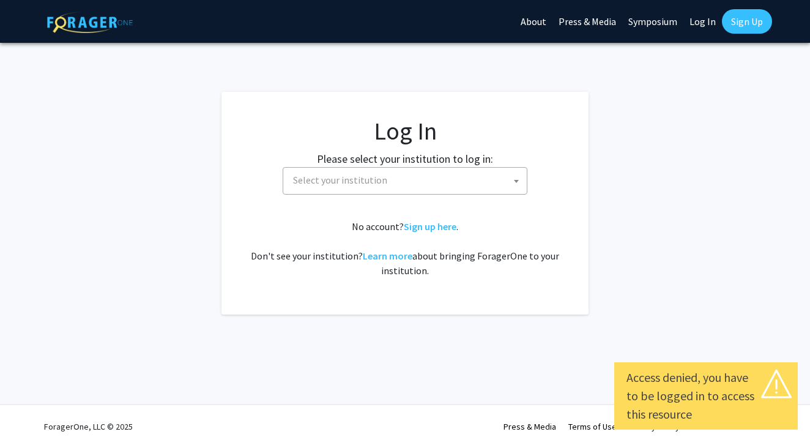
select select
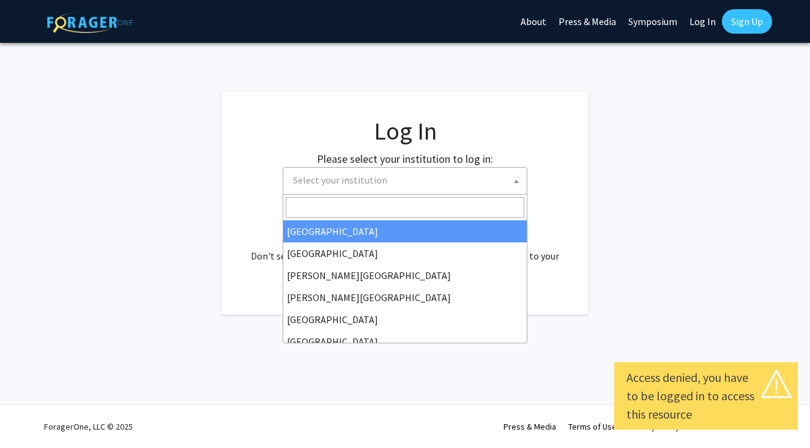
click at [479, 168] on span "Select your institution" at bounding box center [407, 180] width 239 height 25
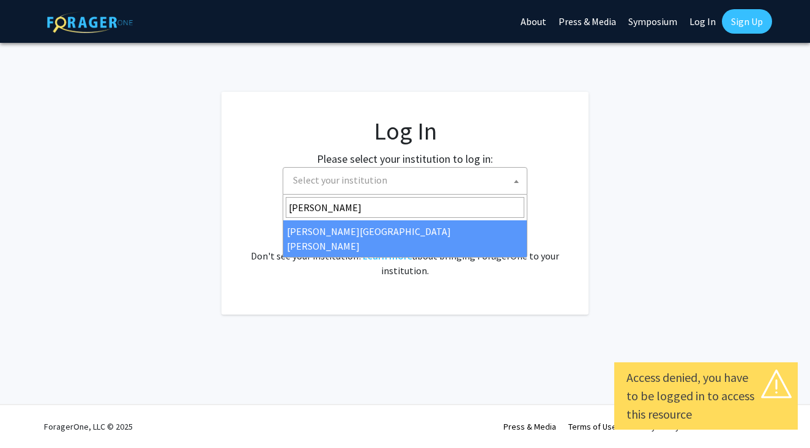
type input "johns"
select select "1"
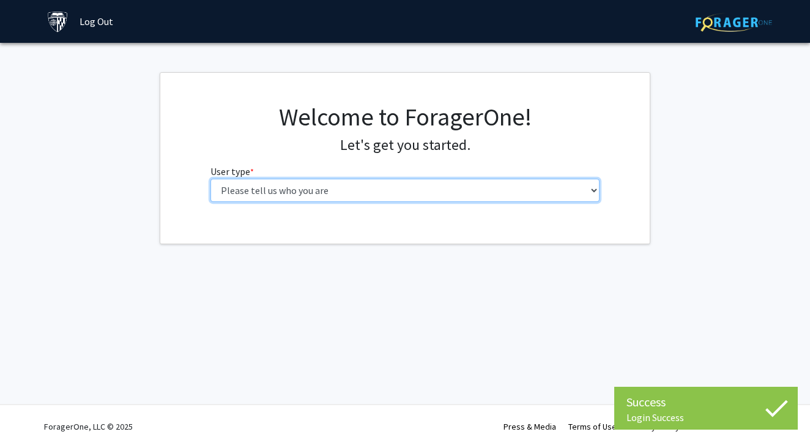
select select "1: undergrad"
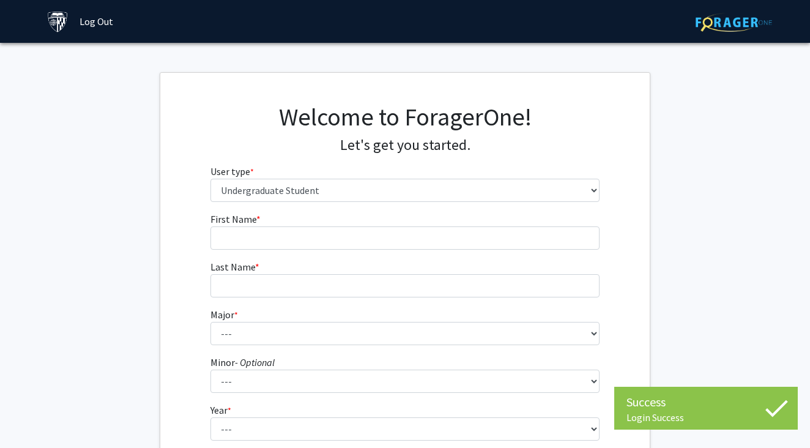
click at [428, 225] on fg-input "First Name * required" at bounding box center [406, 231] width 390 height 38
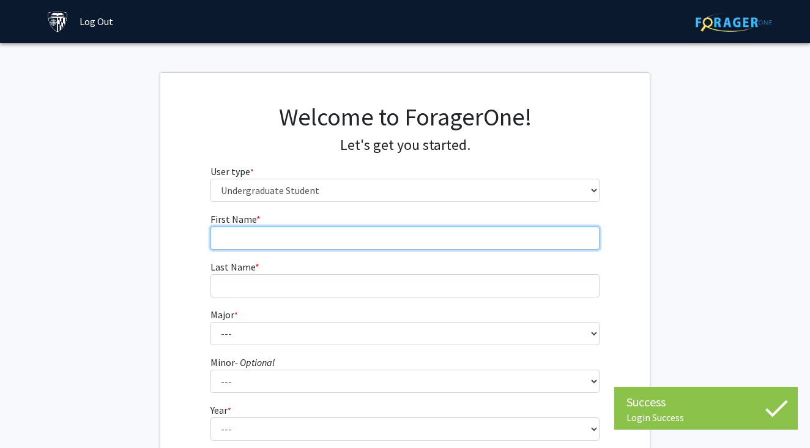
click at [407, 236] on input "First Name * required" at bounding box center [406, 237] width 390 height 23
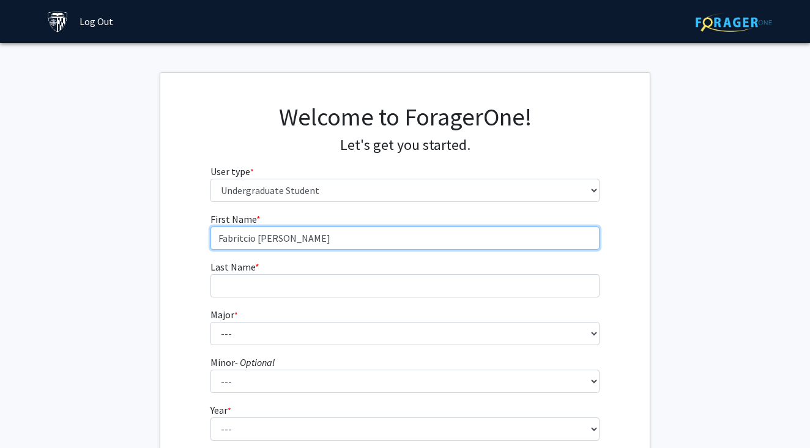
click at [282, 242] on input "Fabritcio [PERSON_NAME]" at bounding box center [406, 237] width 390 height 23
type input "Fabritcio"
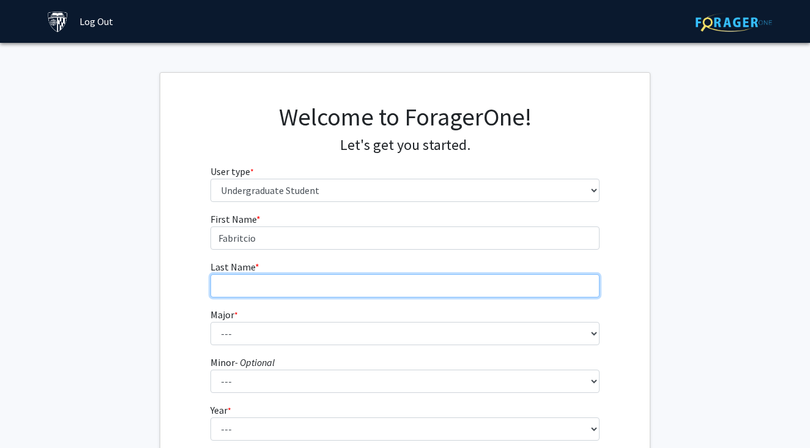
click at [274, 275] on input "Last Name * required" at bounding box center [406, 285] width 390 height 23
type input "[PERSON_NAME]"
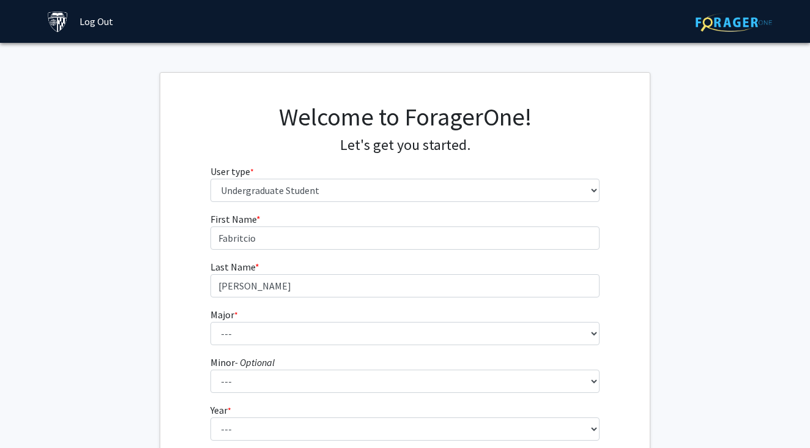
click at [279, 345] on form "First Name * required Fabritcio Last Name * required [PERSON_NAME] * required -…" at bounding box center [406, 361] width 390 height 299
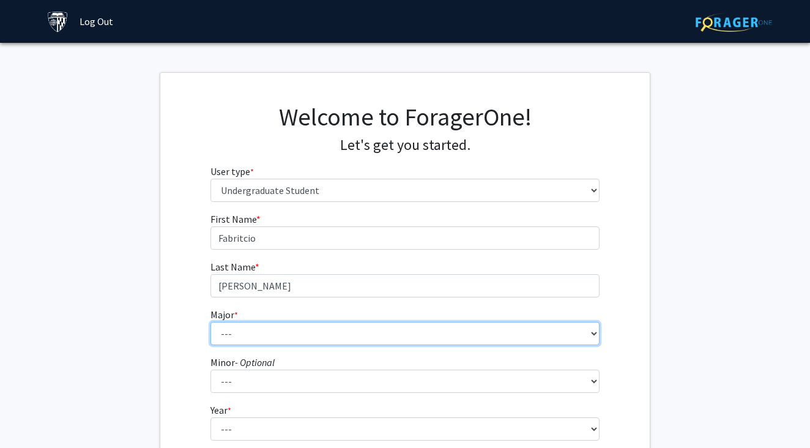
select select "53: 65"
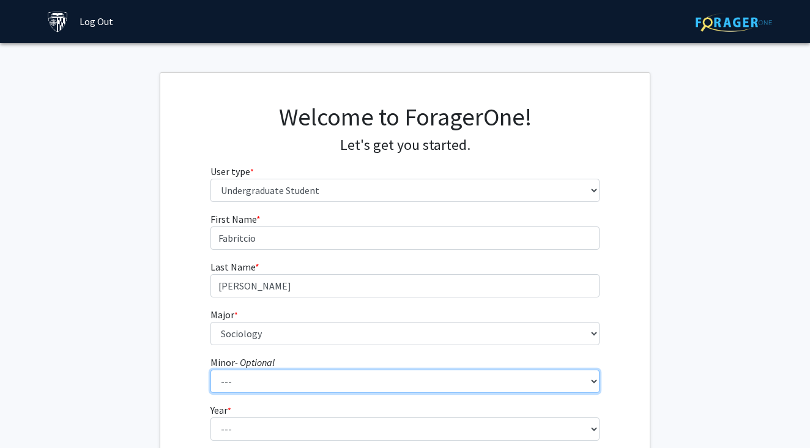
select select "31: 43"
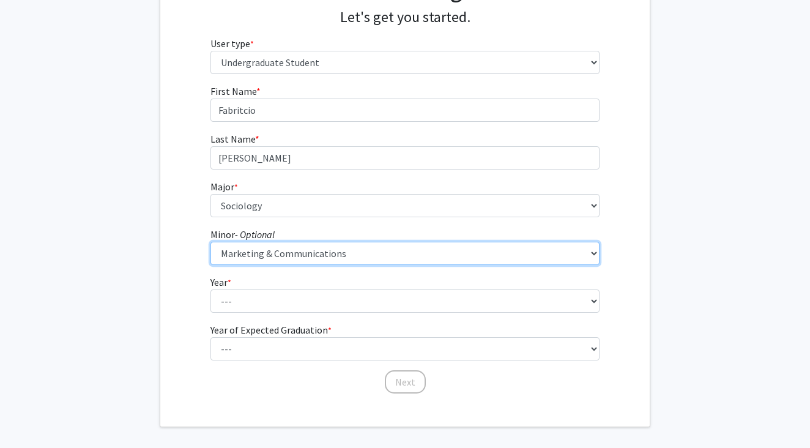
scroll to position [141, 0]
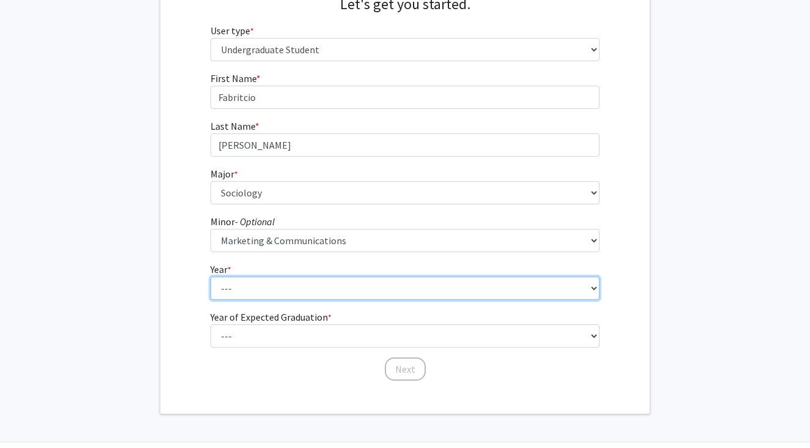
select select "4: senior"
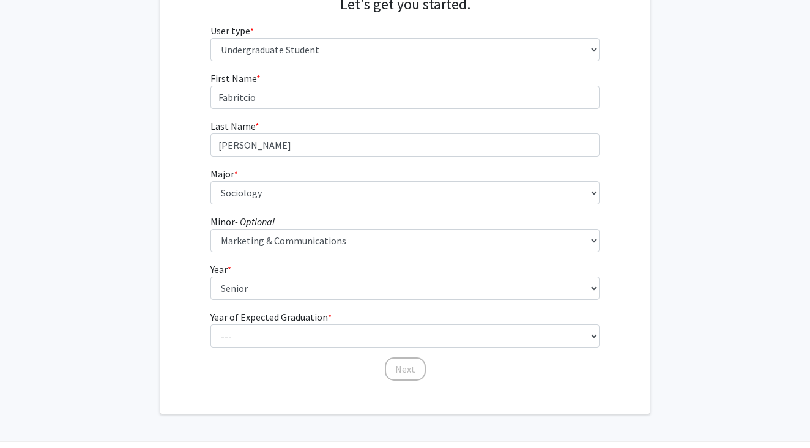
click at [250, 322] on label "Year of Expected Graduation * required" at bounding box center [271, 317] width 121 height 15
click at [250, 300] on select "--- First-year Sophomore Junior Senior Postbaccalaureate Certificate" at bounding box center [406, 288] width 390 height 23
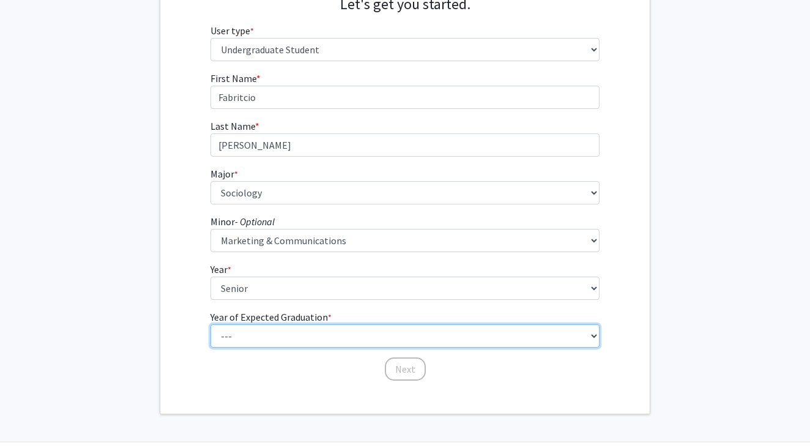
select select "2: 2026"
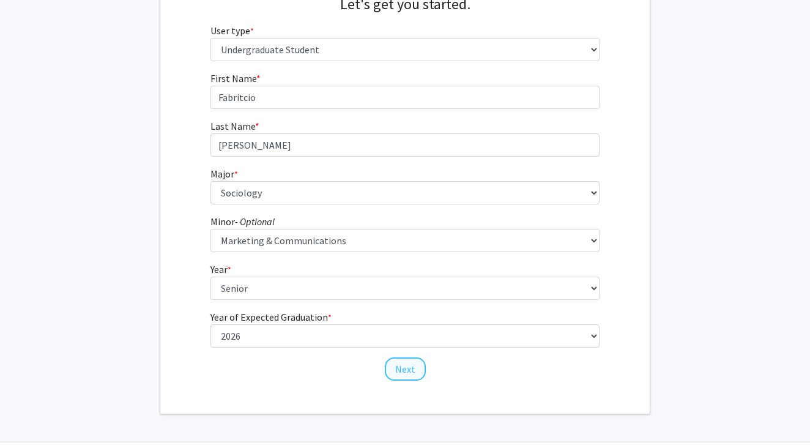
click at [401, 368] on button "Next" at bounding box center [405, 368] width 41 height 23
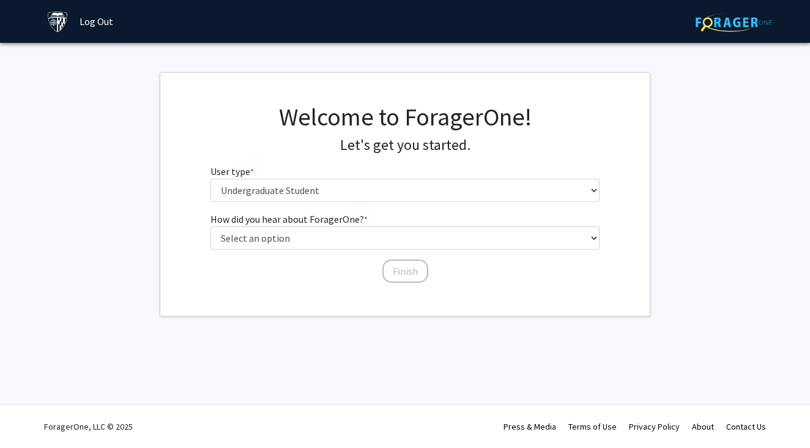
scroll to position [0, 0]
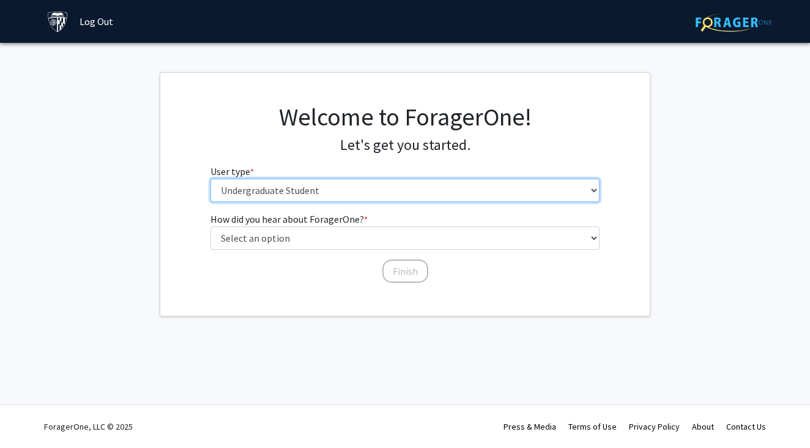
click at [272, 193] on select "Please tell us who you are Undergraduate Student Master's Student Doctoral Cand…" at bounding box center [406, 190] width 390 height 23
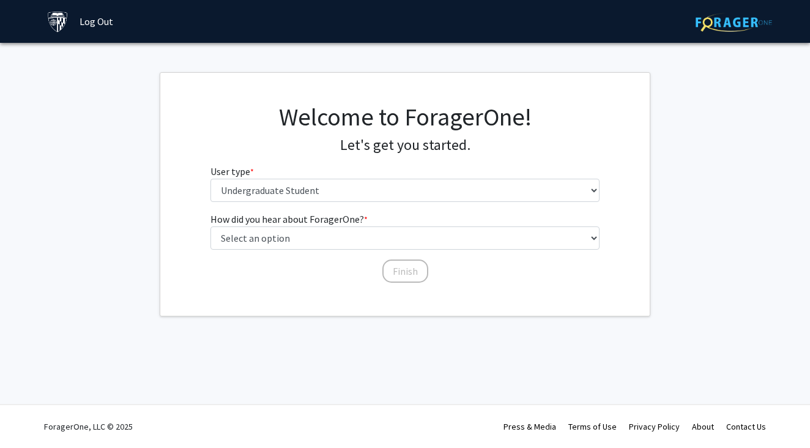
click at [304, 252] on div "How did you hear about ForagerOne? * required Select an option Peer/student rec…" at bounding box center [406, 242] width 390 height 60
click at [300, 250] on div "How did you hear about ForagerOne? * required Select an option Peer/student rec…" at bounding box center [406, 242] width 390 height 60
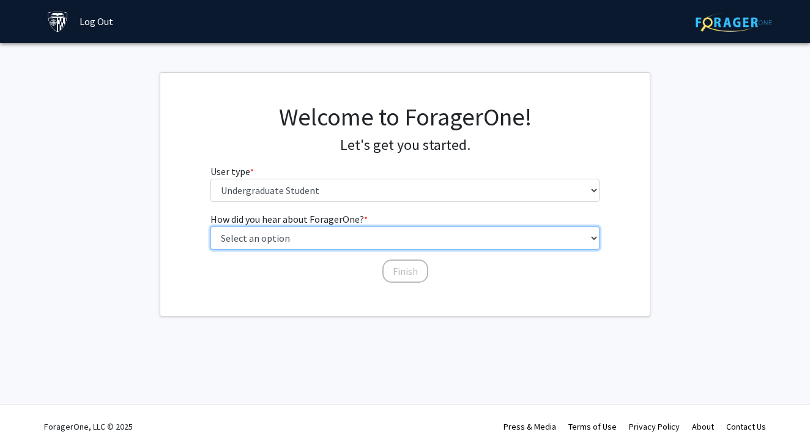
select select "3: university_website"
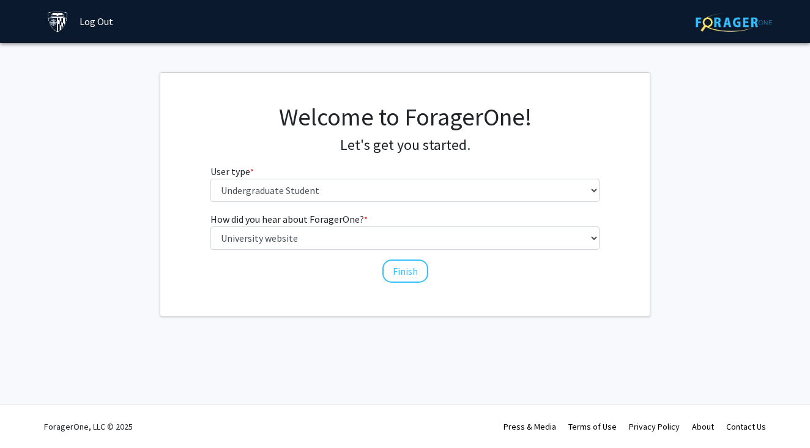
click at [372, 274] on div "How did you hear about ForagerOne? * required Select an option Peer/student rec…" at bounding box center [405, 248] width 408 height 72
click at [389, 274] on button "Finish" at bounding box center [406, 271] width 46 height 23
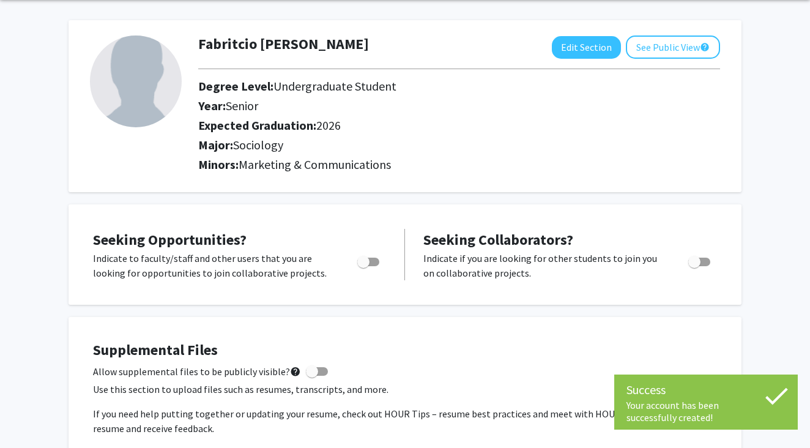
scroll to position [47, 0]
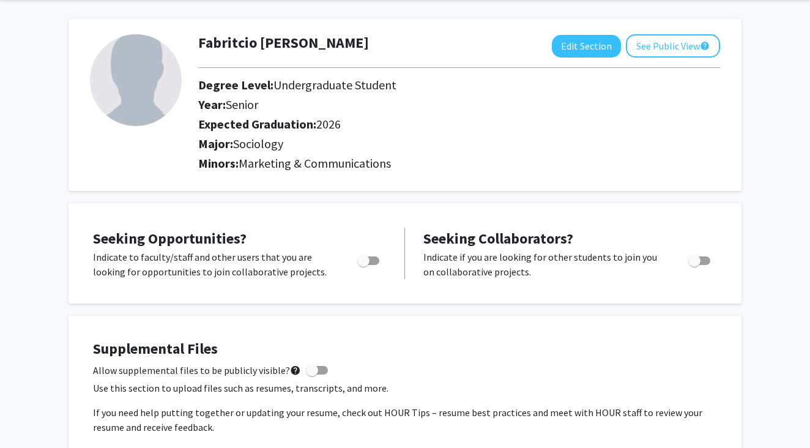
click at [365, 263] on span "Toggle" at bounding box center [363, 261] width 12 height 12
click at [364, 265] on input "Are you actively seeking opportunities?" at bounding box center [363, 265] width 1 height 1
checkbox input "true"
